Goal: Subscribe to service/newsletter

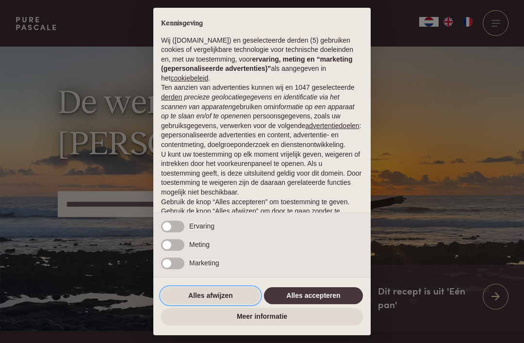
click at [227, 301] on button "Alles afwijzen" at bounding box center [210, 295] width 99 height 17
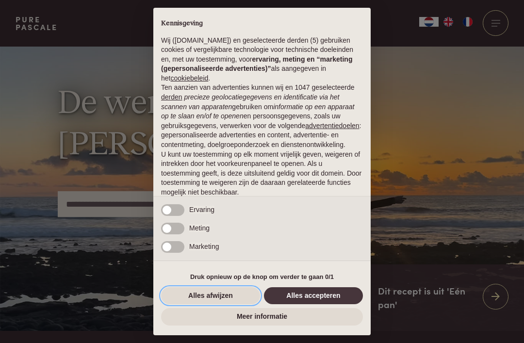
scroll to position [40, 0]
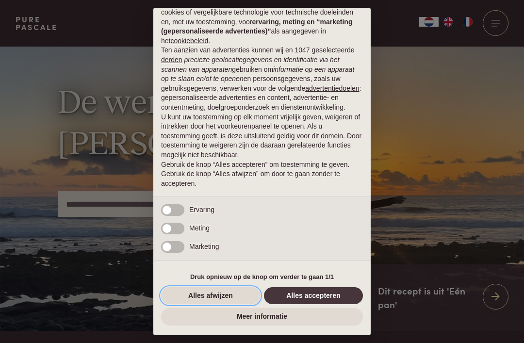
click at [226, 292] on button "Alles afwijzen" at bounding box center [210, 295] width 99 height 17
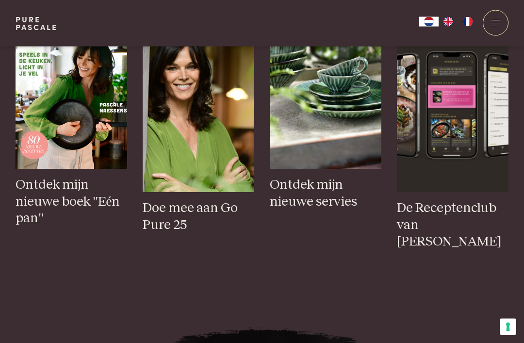
scroll to position [412, 0]
click at [334, 165] on img at bounding box center [325, 84] width 111 height 167
click at [473, 160] on img at bounding box center [452, 108] width 111 height 167
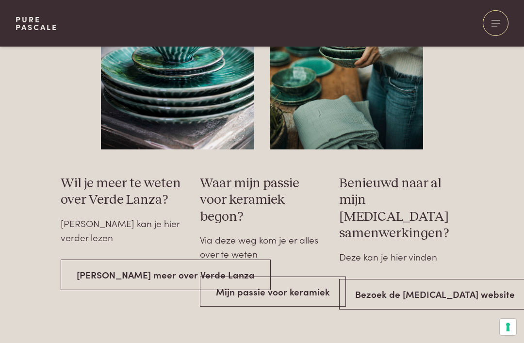
scroll to position [1526, 0]
click at [434, 278] on link "Bezoek de Serax website" at bounding box center [434, 293] width 191 height 31
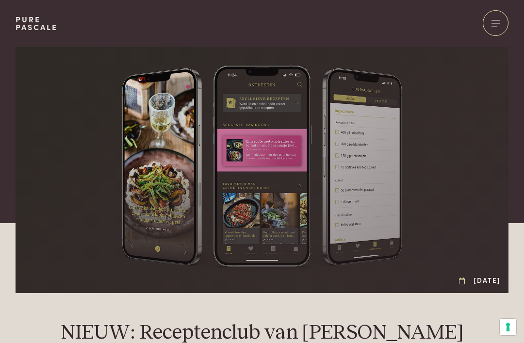
click at [504, 22] on div at bounding box center [495, 23] width 26 height 26
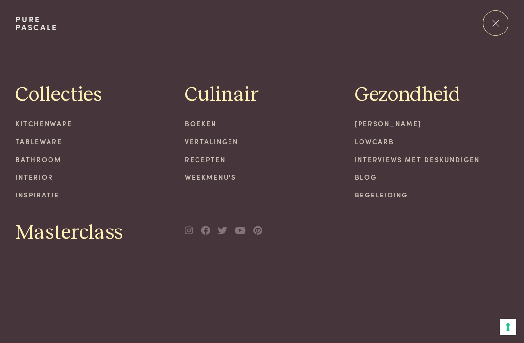
click at [233, 179] on link "Weekmenu's" at bounding box center [262, 177] width 154 height 10
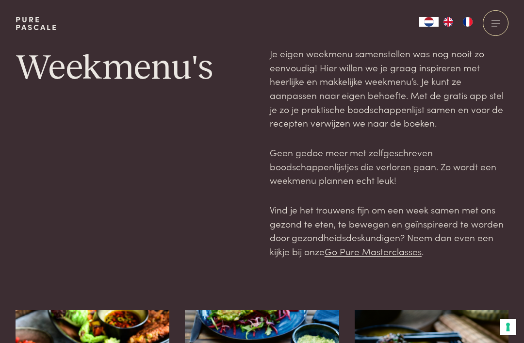
click at [494, 26] on span at bounding box center [494, 26] width 6 height 0
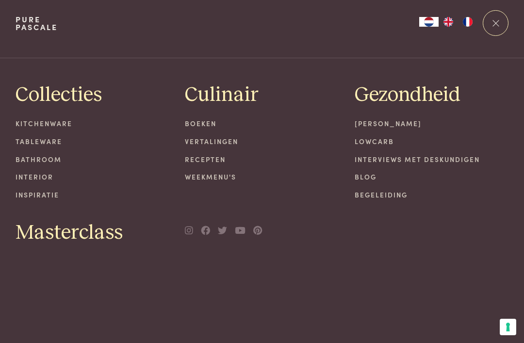
click at [216, 161] on link "Recepten" at bounding box center [262, 159] width 154 height 10
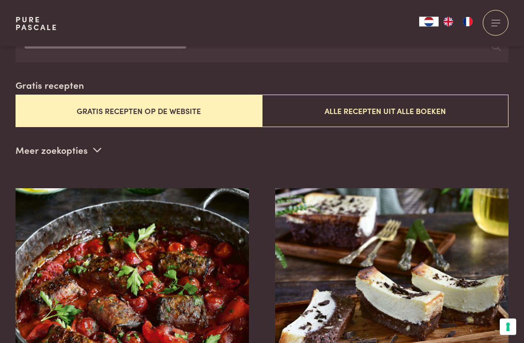
scroll to position [238, 0]
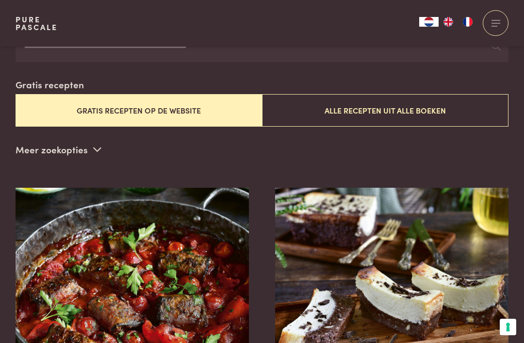
click at [408, 114] on button "Alle recepten uit alle boeken" at bounding box center [385, 110] width 246 height 32
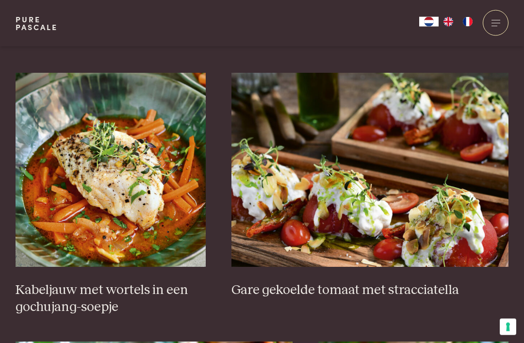
scroll to position [619, 0]
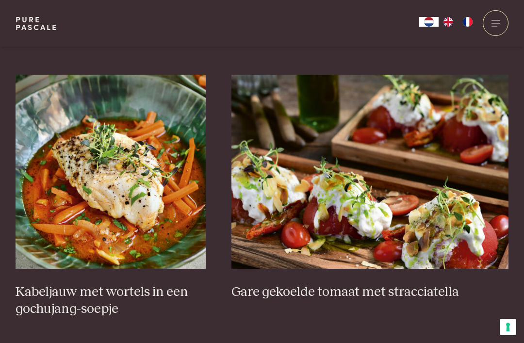
click at [144, 205] on img at bounding box center [111, 172] width 190 height 194
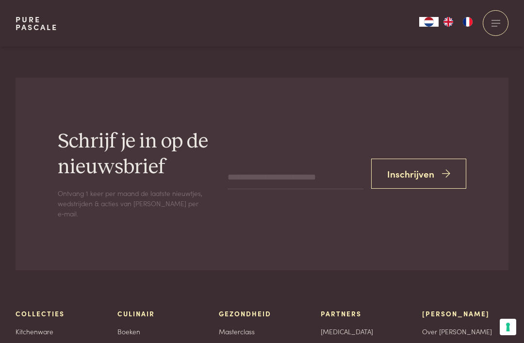
scroll to position [2505, 0]
click at [427, 162] on button "Inschrijven" at bounding box center [418, 174] width 95 height 31
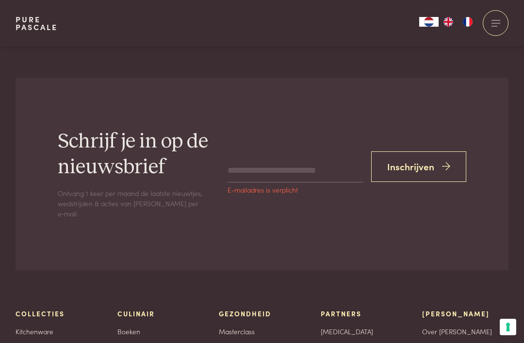
click at [266, 163] on input "email" at bounding box center [295, 170] width 136 height 23
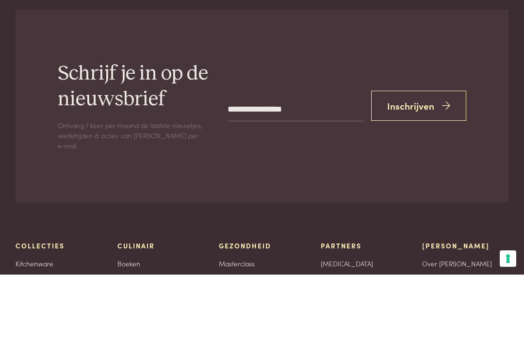
type input "**********"
click at [421, 159] on button "Inschrijven" at bounding box center [418, 174] width 95 height 31
